Goal: Task Accomplishment & Management: Manage account settings

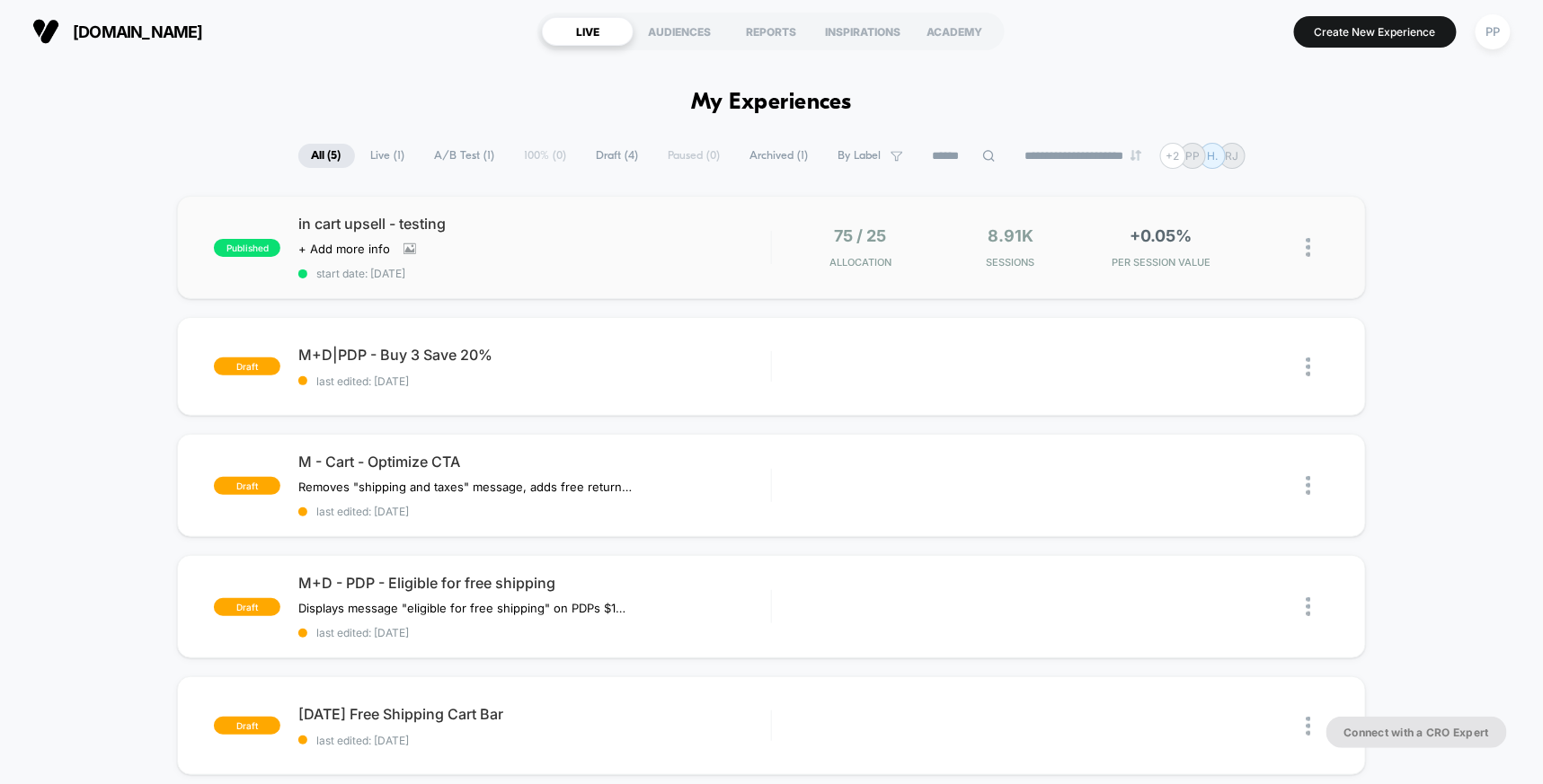
click at [701, 211] on div "published in cart upsell - testing Click to view images Click to edit experienc…" at bounding box center [771, 247] width 1187 height 103
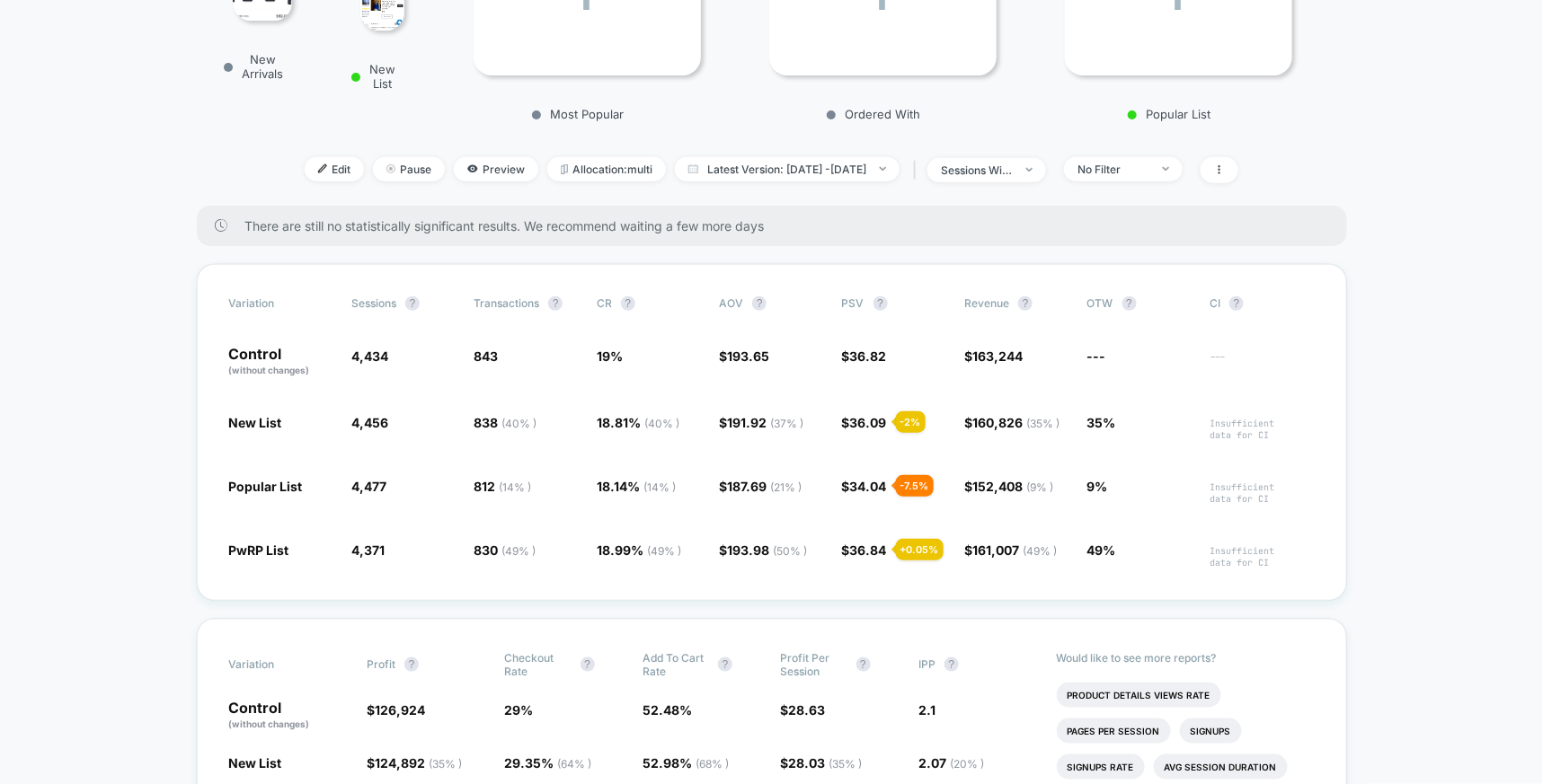
scroll to position [364, 0]
click at [1134, 160] on div "No Filter" at bounding box center [1113, 167] width 72 height 14
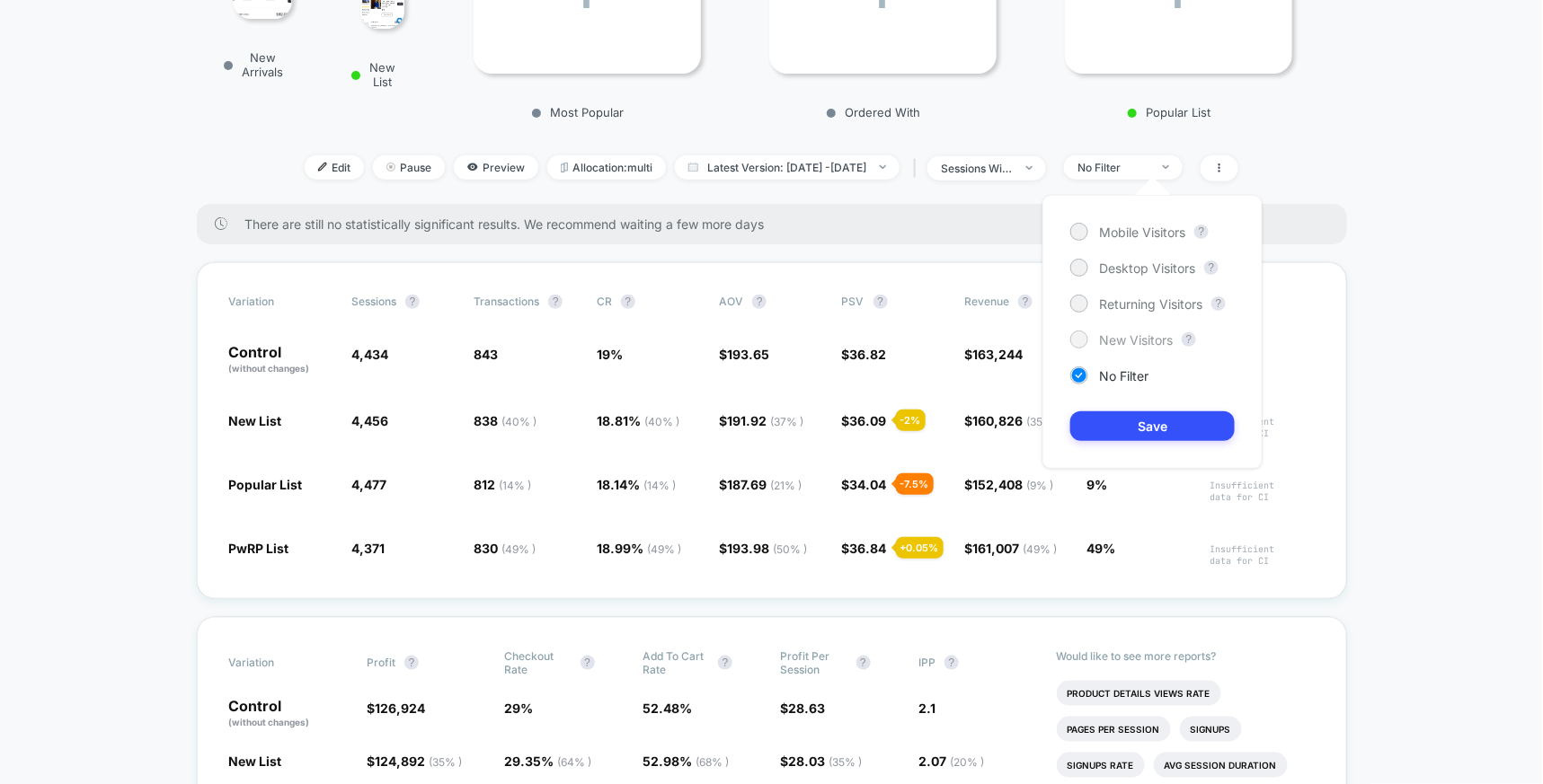
click at [1124, 335] on span "New Visitors" at bounding box center [1135, 340] width 73 height 15
click at [1117, 421] on button "Save" at bounding box center [1152, 426] width 164 height 30
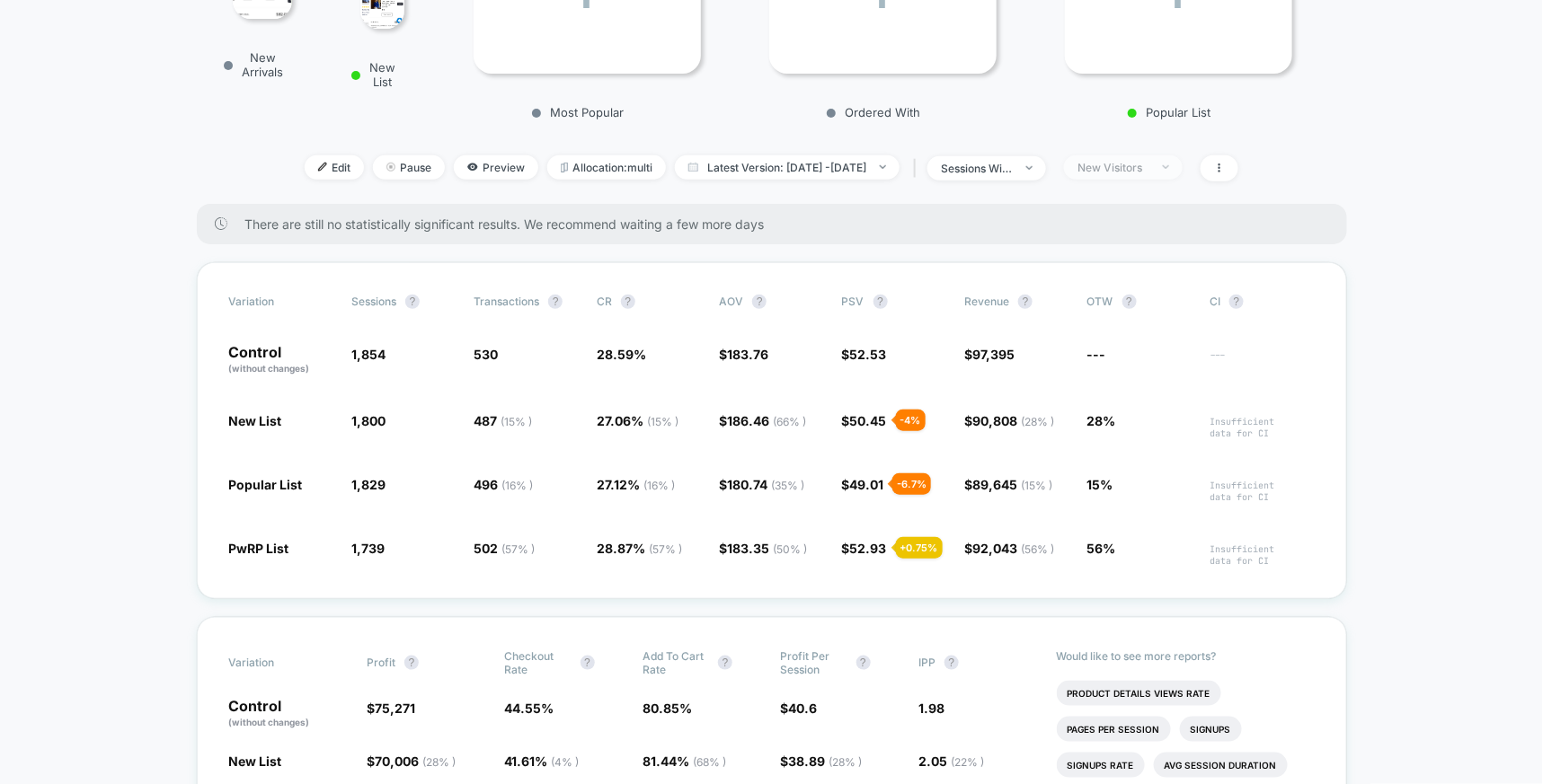
click at [1149, 162] on div "New Visitors" at bounding box center [1113, 167] width 72 height 14
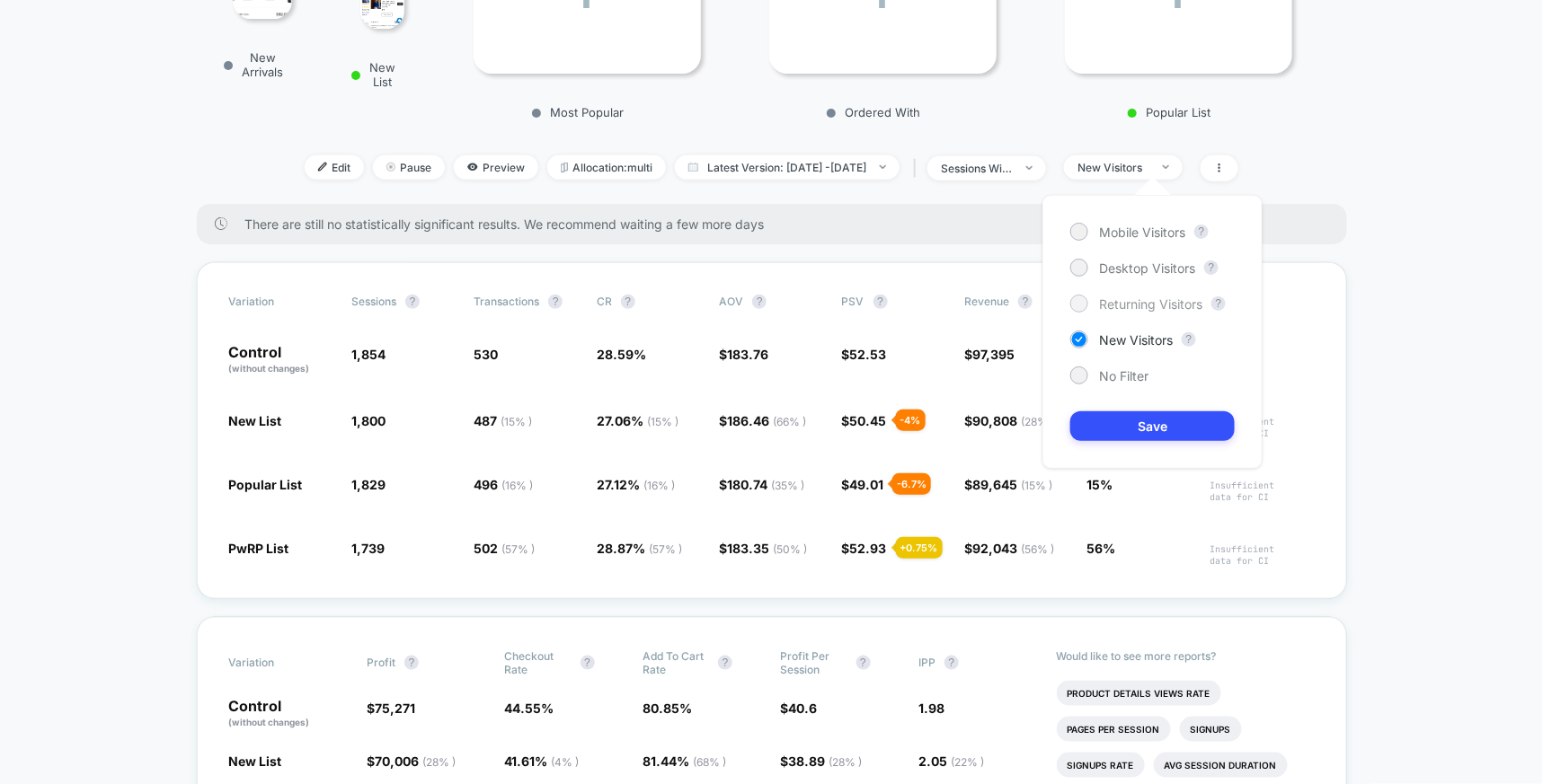
click at [1129, 302] on span "Returning Visitors" at bounding box center [1150, 303] width 103 height 15
click at [1121, 429] on button "Save" at bounding box center [1152, 426] width 164 height 30
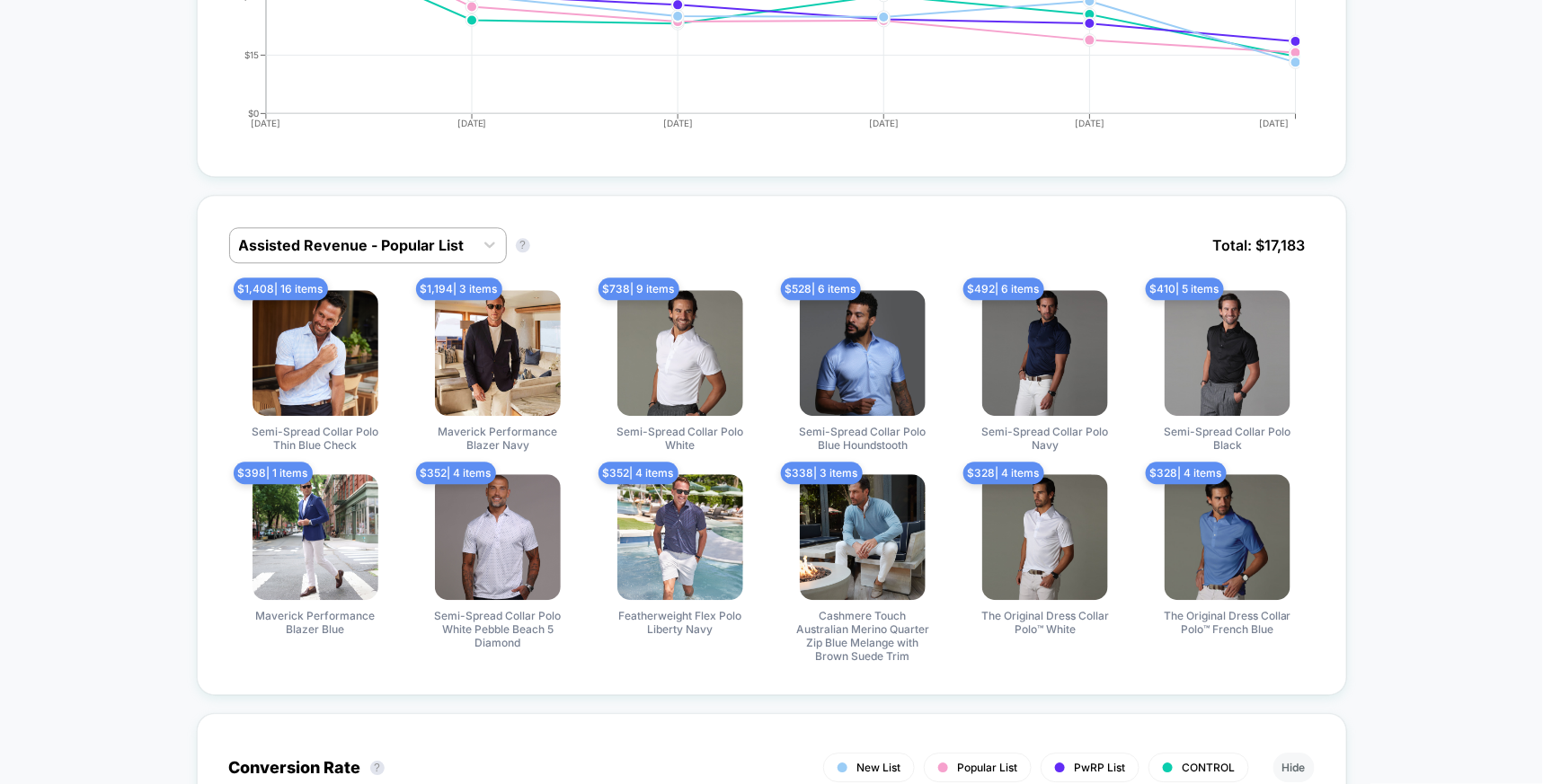
scroll to position [1510, 0]
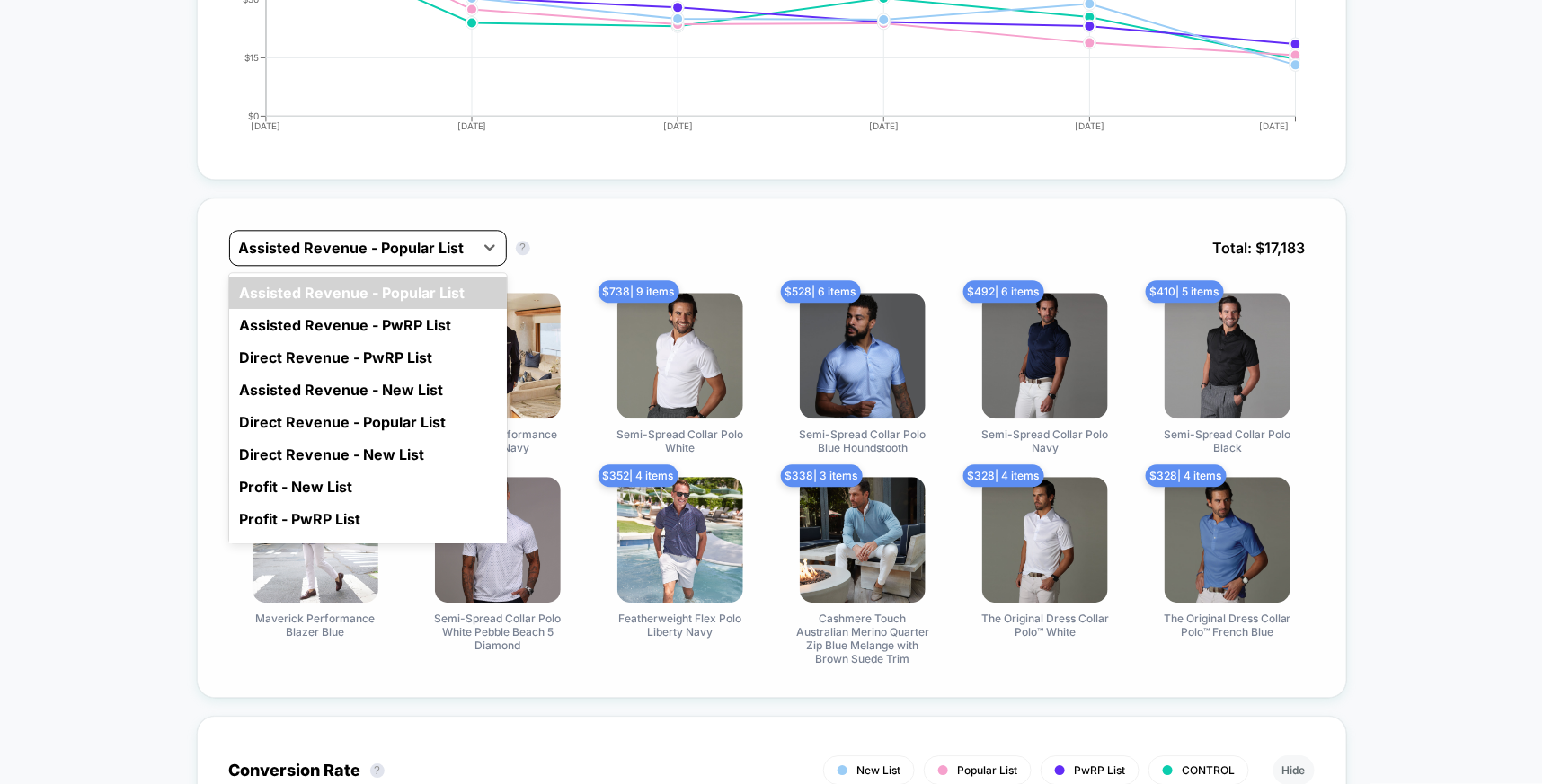
click at [449, 238] on div at bounding box center [352, 247] width 226 height 22
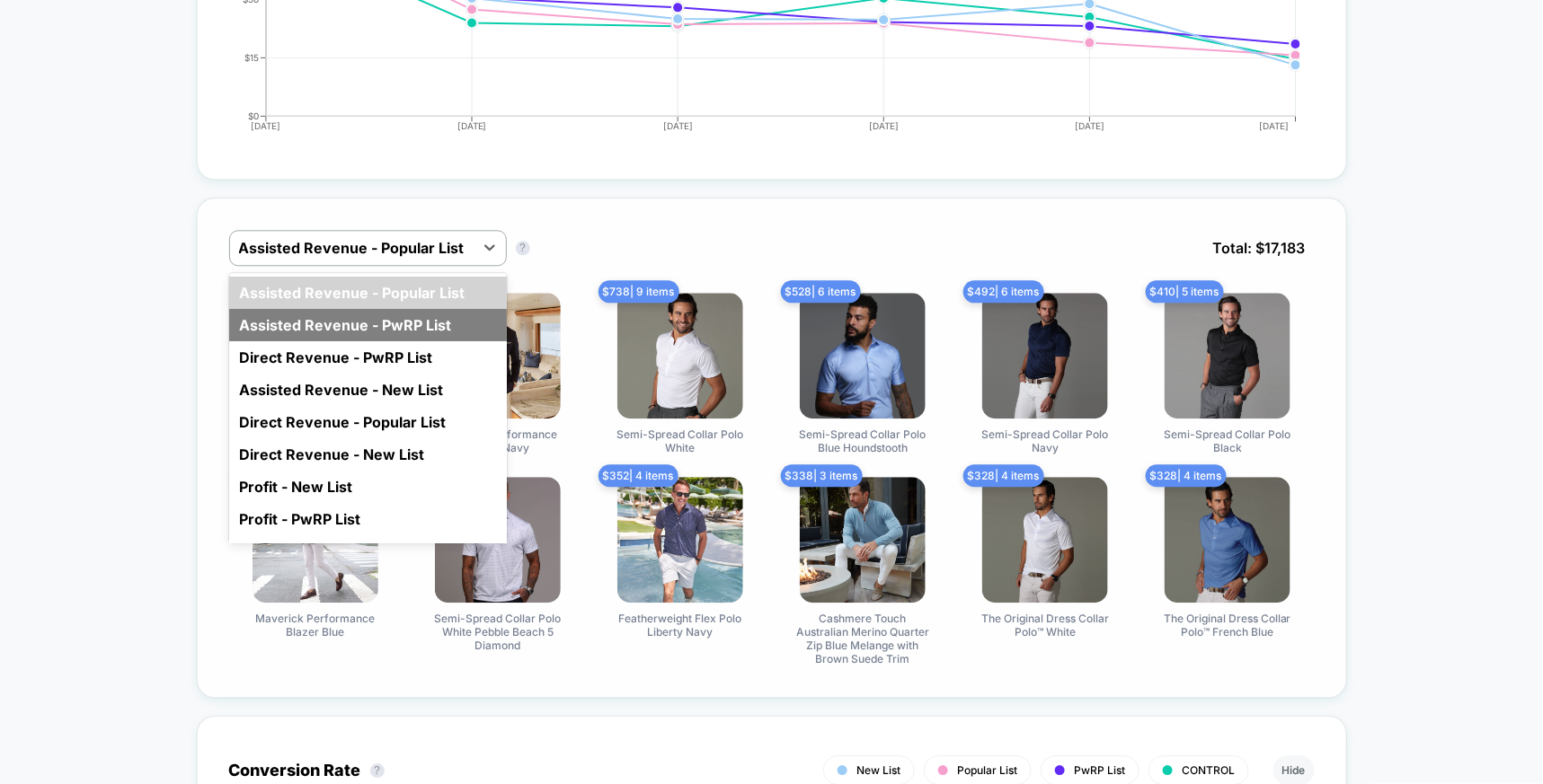
click at [440, 324] on div "Assisted Revenue - PwRP List" at bounding box center [367, 325] width 277 height 33
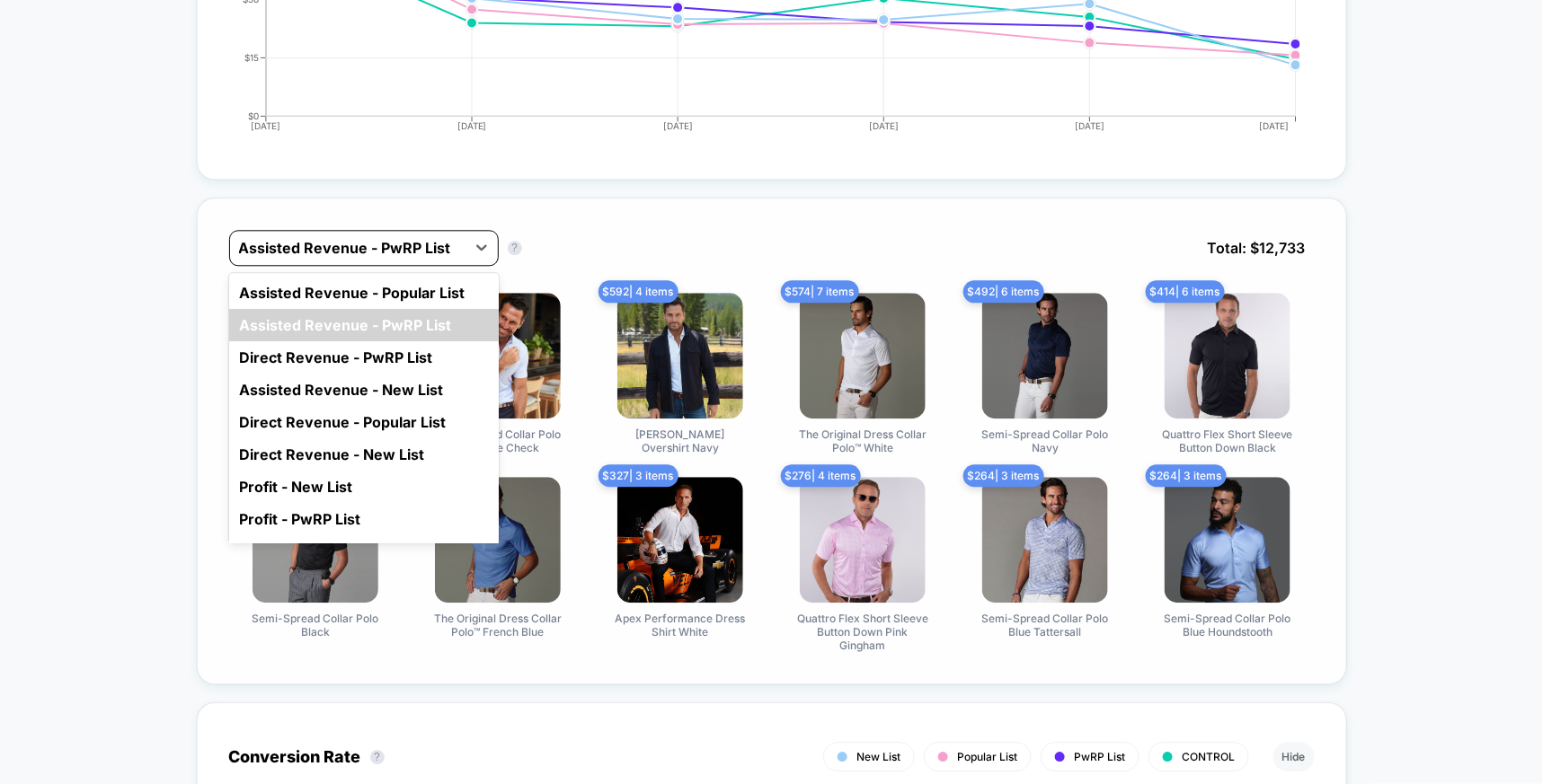
click at [328, 245] on div at bounding box center [348, 247] width 218 height 22
click at [338, 385] on div "Assisted Revenue - New List" at bounding box center [363, 389] width 269 height 33
